Goal: Book appointment/travel/reservation

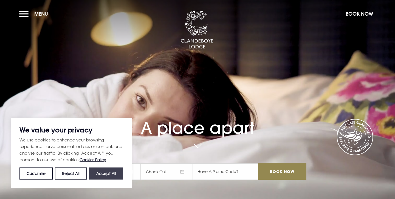
click at [118, 172] on button "Accept All" at bounding box center [106, 174] width 34 height 12
checkbox input "true"
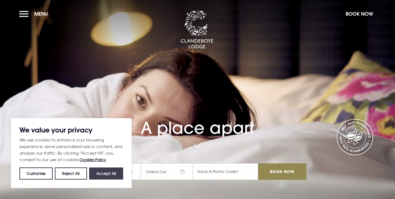
checkbox input "true"
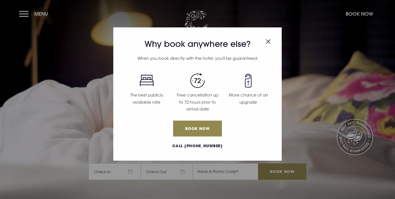
click at [24, 11] on div "Why book anywhere else? When you book directly with the hotel, you'll be guaran…" at bounding box center [197, 99] width 395 height 199
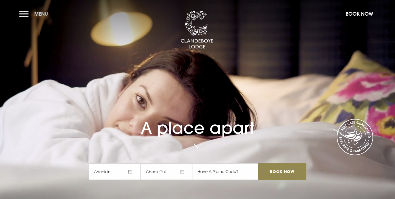
click at [22, 16] on button "Menu" at bounding box center [35, 14] width 32 height 12
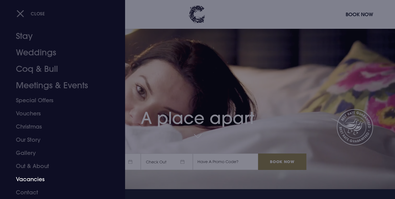
scroll to position [9, 0]
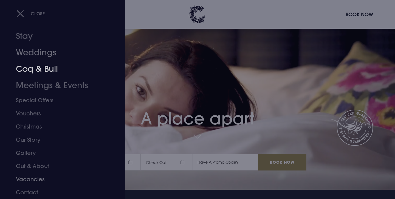
click at [40, 53] on link "Weddings" at bounding box center [59, 52] width 87 height 16
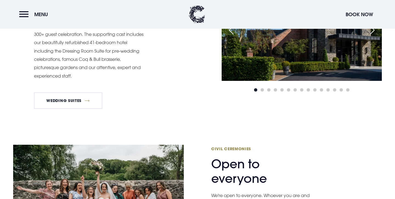
scroll to position [628, 0]
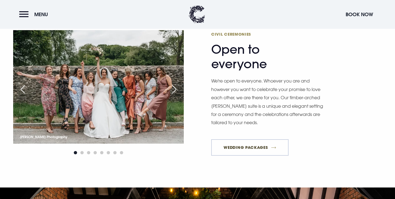
click at [267, 145] on link "Wedding Packages" at bounding box center [249, 147] width 77 height 16
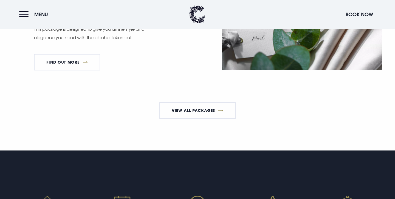
scroll to position [1020, 0]
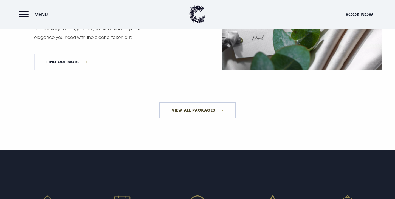
click at [213, 119] on link "View All Packages" at bounding box center [197, 110] width 77 height 16
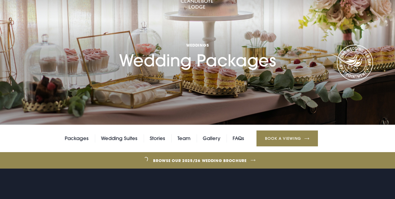
scroll to position [0, 0]
